Goal: Task Accomplishment & Management: Complete application form

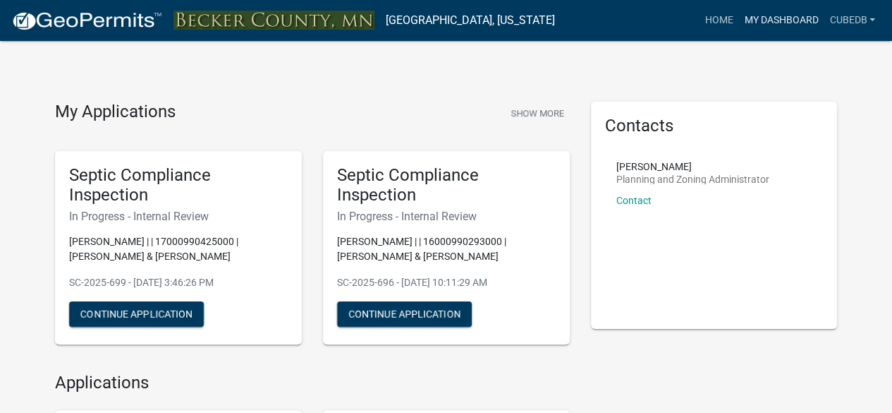
click at [793, 23] on link "My Dashboard" at bounding box center [780, 20] width 85 height 27
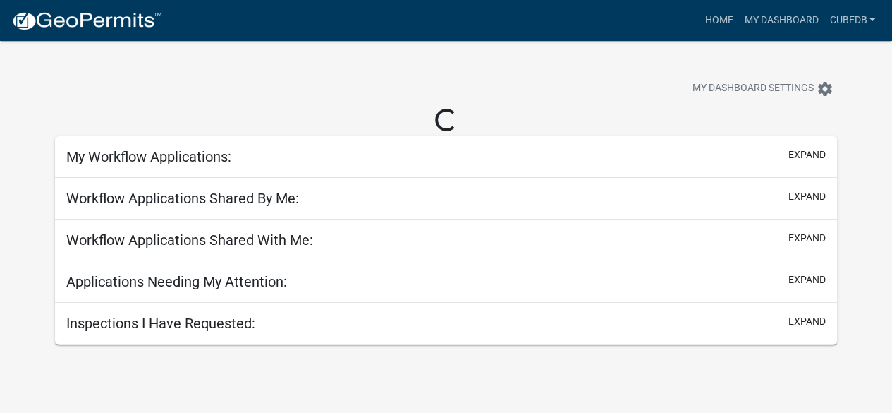
select select "3: 100"
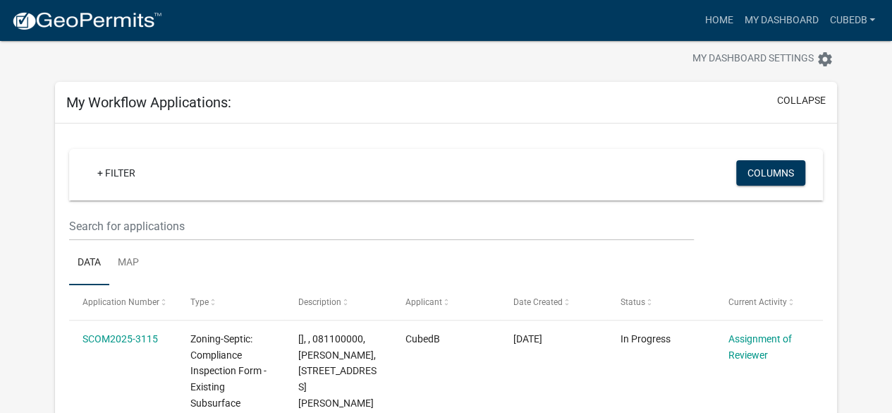
scroll to position [56, 0]
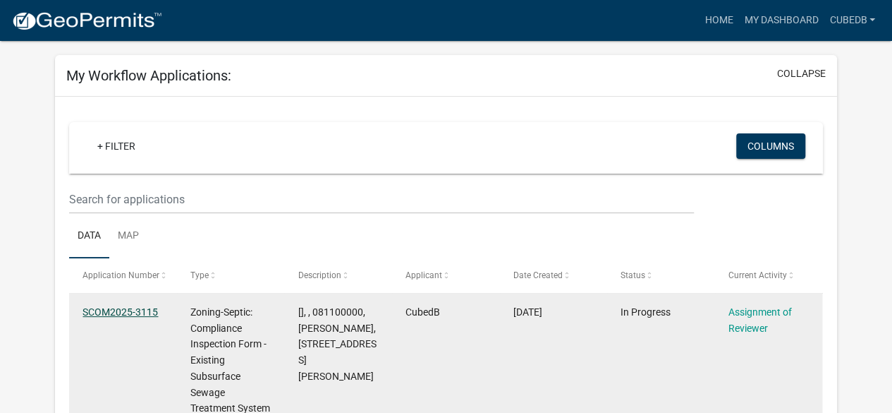
click at [113, 311] on link "SCOM2025-3115" at bounding box center [120, 311] width 75 height 11
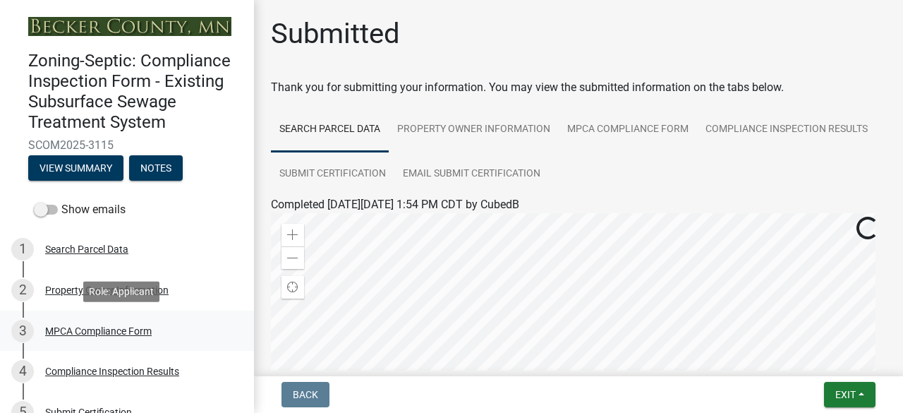
click at [133, 331] on div "MPCA Compliance Form" at bounding box center [98, 331] width 106 height 10
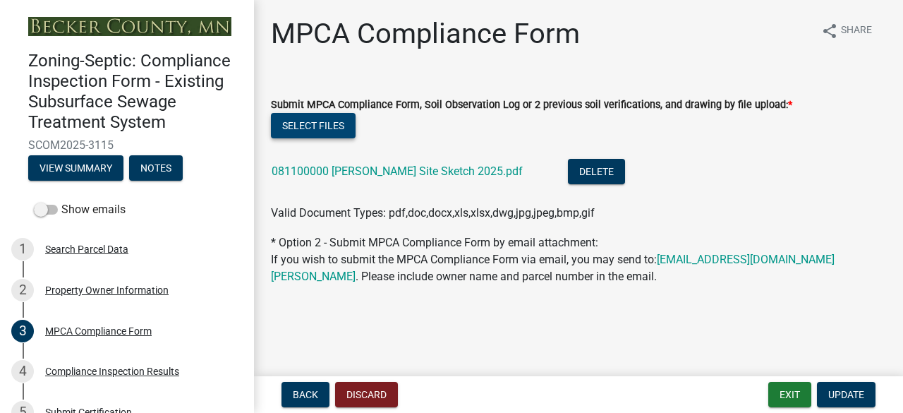
click at [316, 127] on button "Select files" at bounding box center [313, 125] width 85 height 25
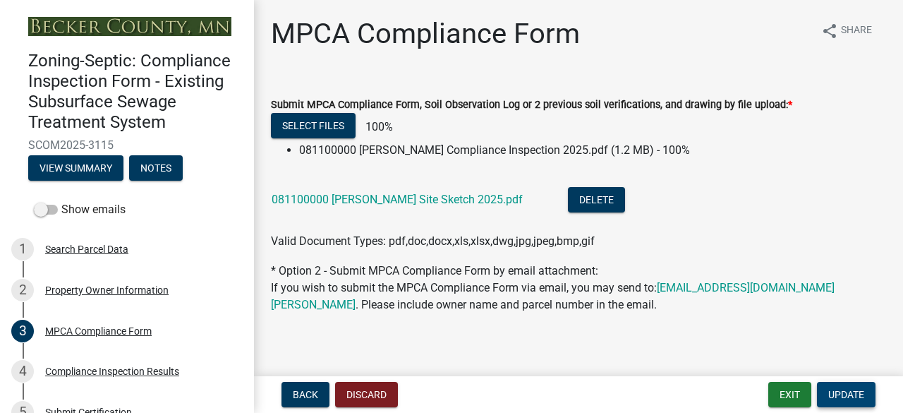
click at [853, 395] on span "Update" at bounding box center [846, 394] width 36 height 11
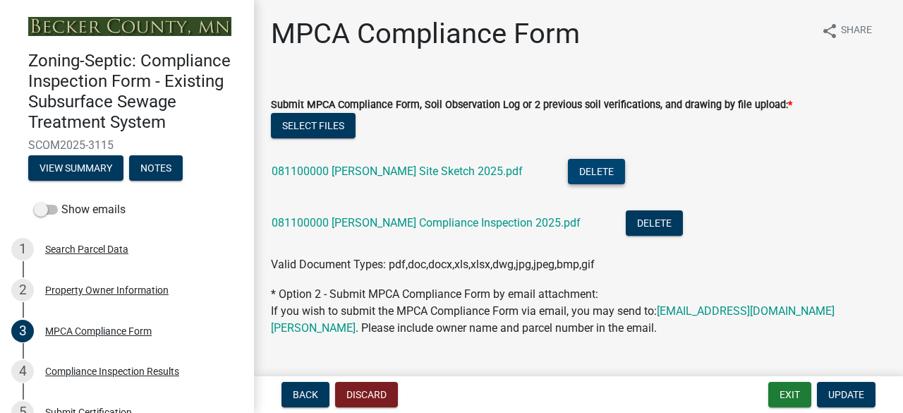
click at [568, 169] on button "Delete" at bounding box center [596, 171] width 57 height 25
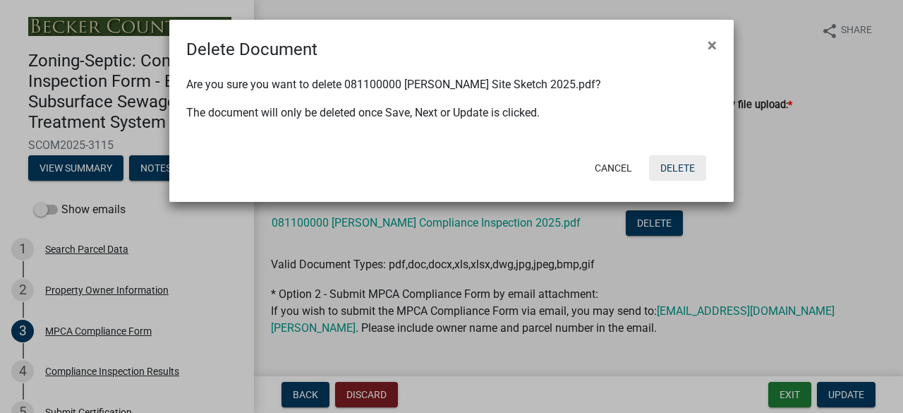
click at [665, 169] on button "Delete" at bounding box center [677, 167] width 57 height 25
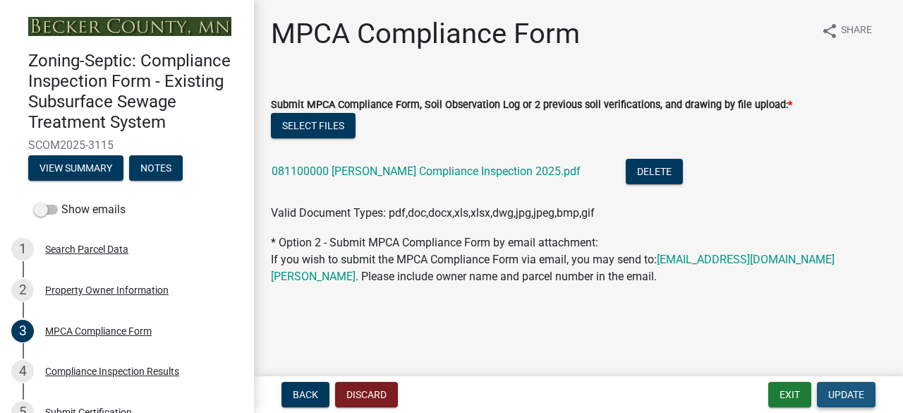
click at [832, 389] on span "Update" at bounding box center [846, 394] width 36 height 11
